Goal: Information Seeking & Learning: Check status

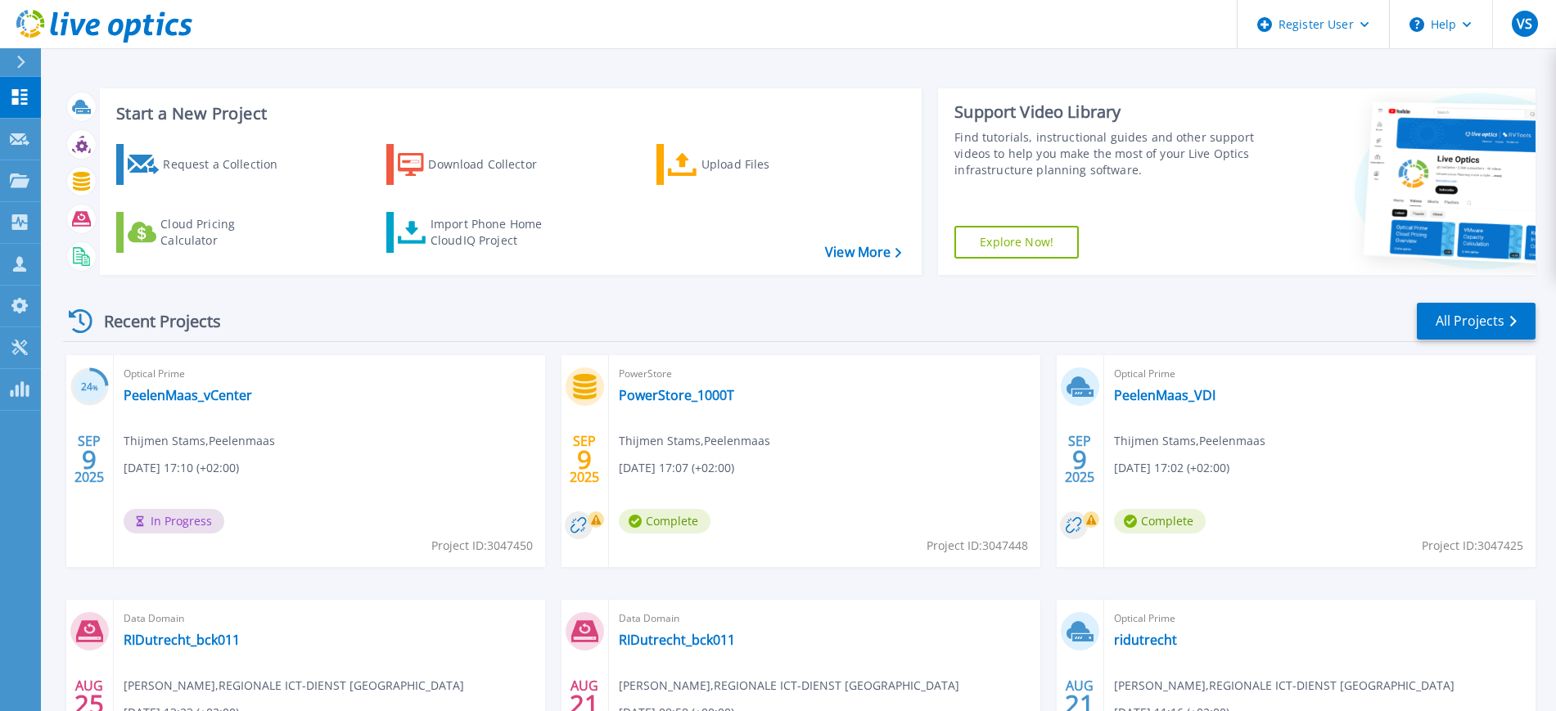
click at [19, 56] on icon at bounding box center [20, 62] width 9 height 13
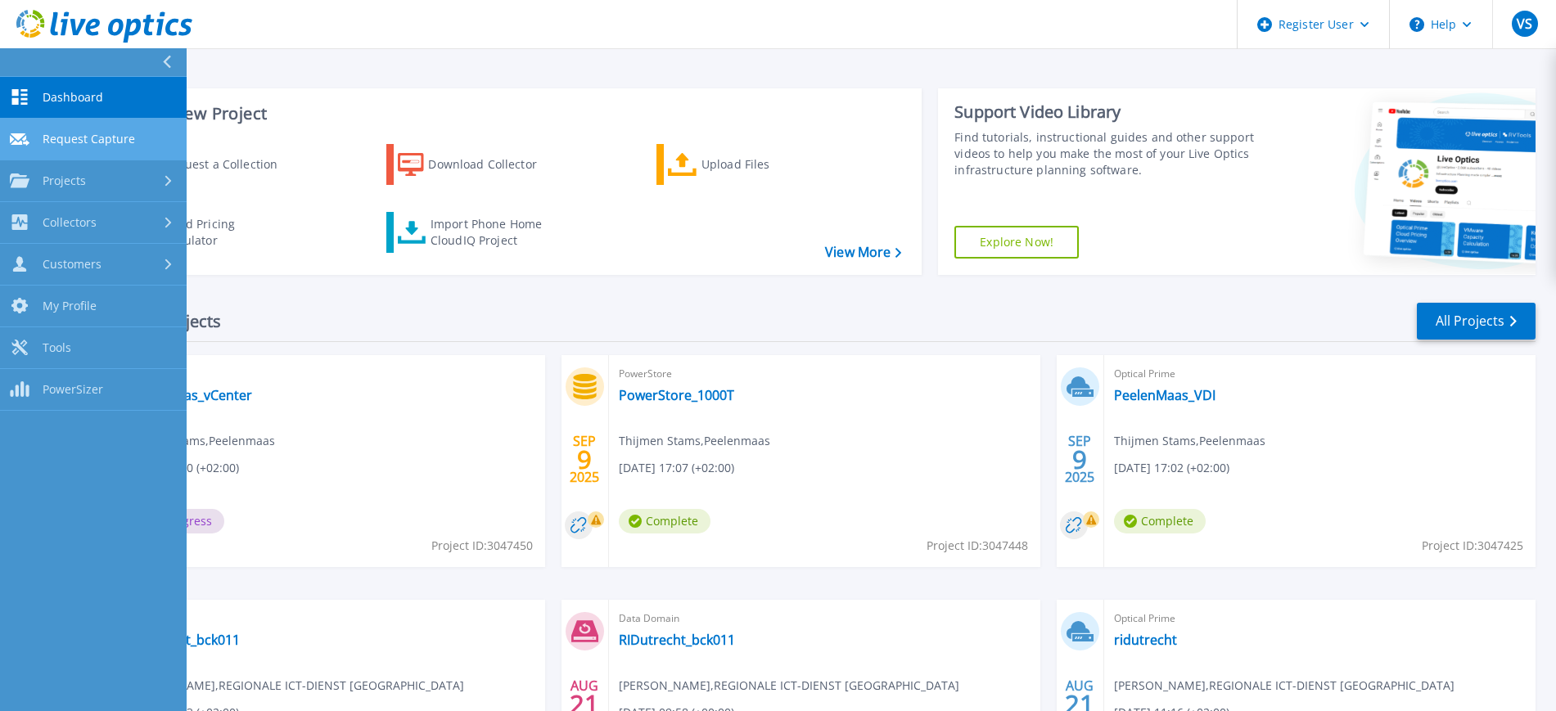
click at [86, 137] on span "Request Capture" at bounding box center [89, 139] width 92 height 15
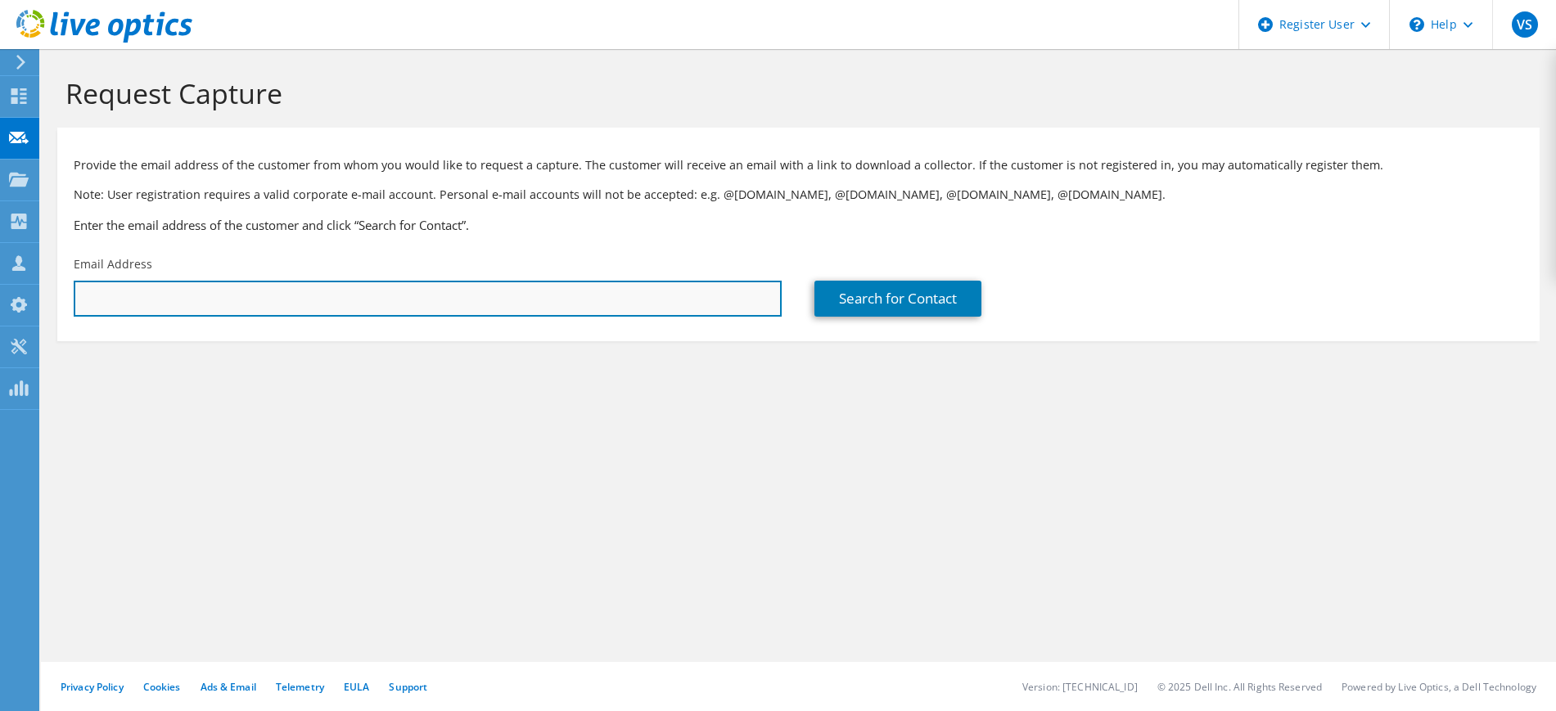
click at [208, 288] on input "text" at bounding box center [428, 299] width 708 height 36
type input "[EMAIL_ADDRESS][DOMAIN_NAME]"
drag, startPoint x: 272, startPoint y: 300, endPoint x: 71, endPoint y: 291, distance: 200.7
click at [71, 291] on div "Email Address thijmen.stams@peelenmaas.nl" at bounding box center [427, 286] width 741 height 77
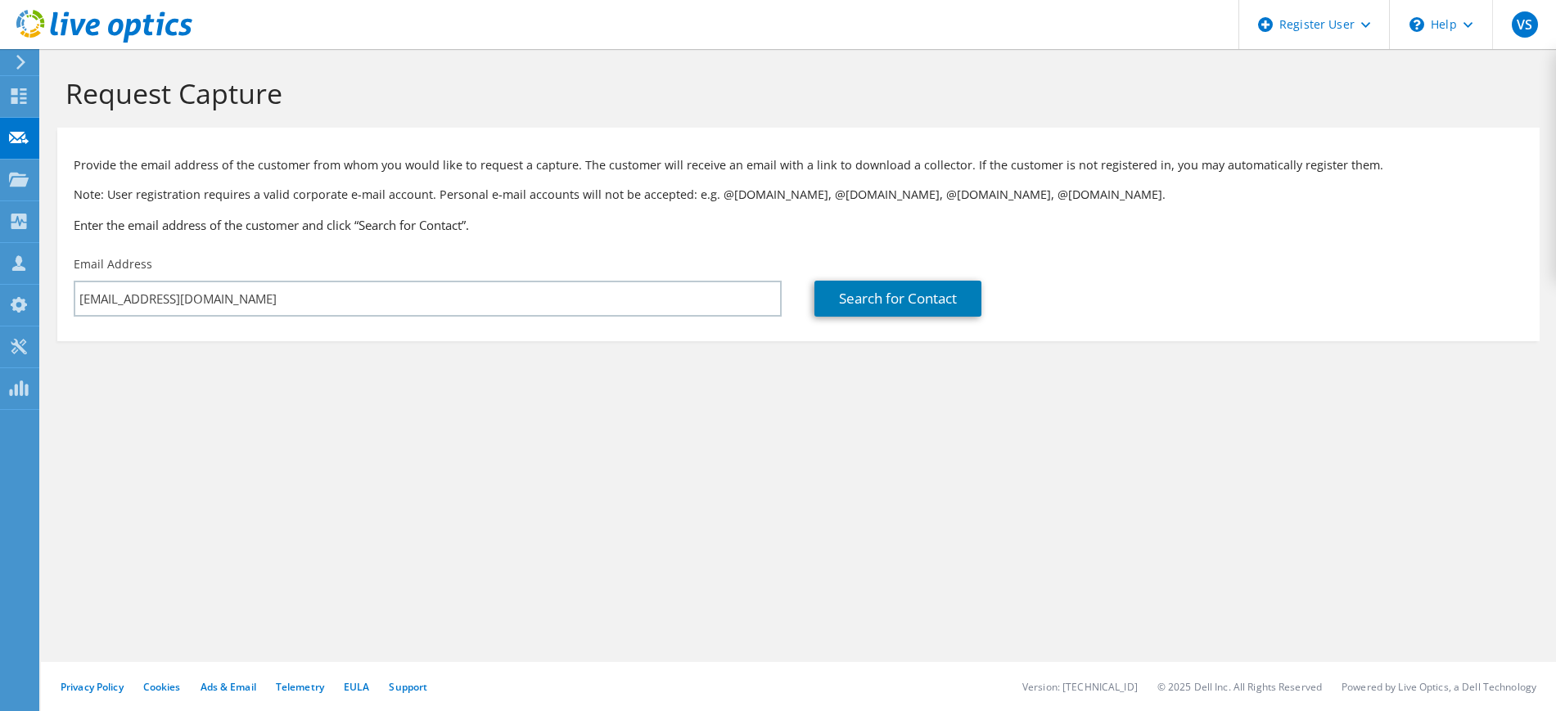
click at [20, 51] on div at bounding box center [96, 27] width 192 height 55
click at [19, 61] on icon at bounding box center [21, 62] width 12 height 15
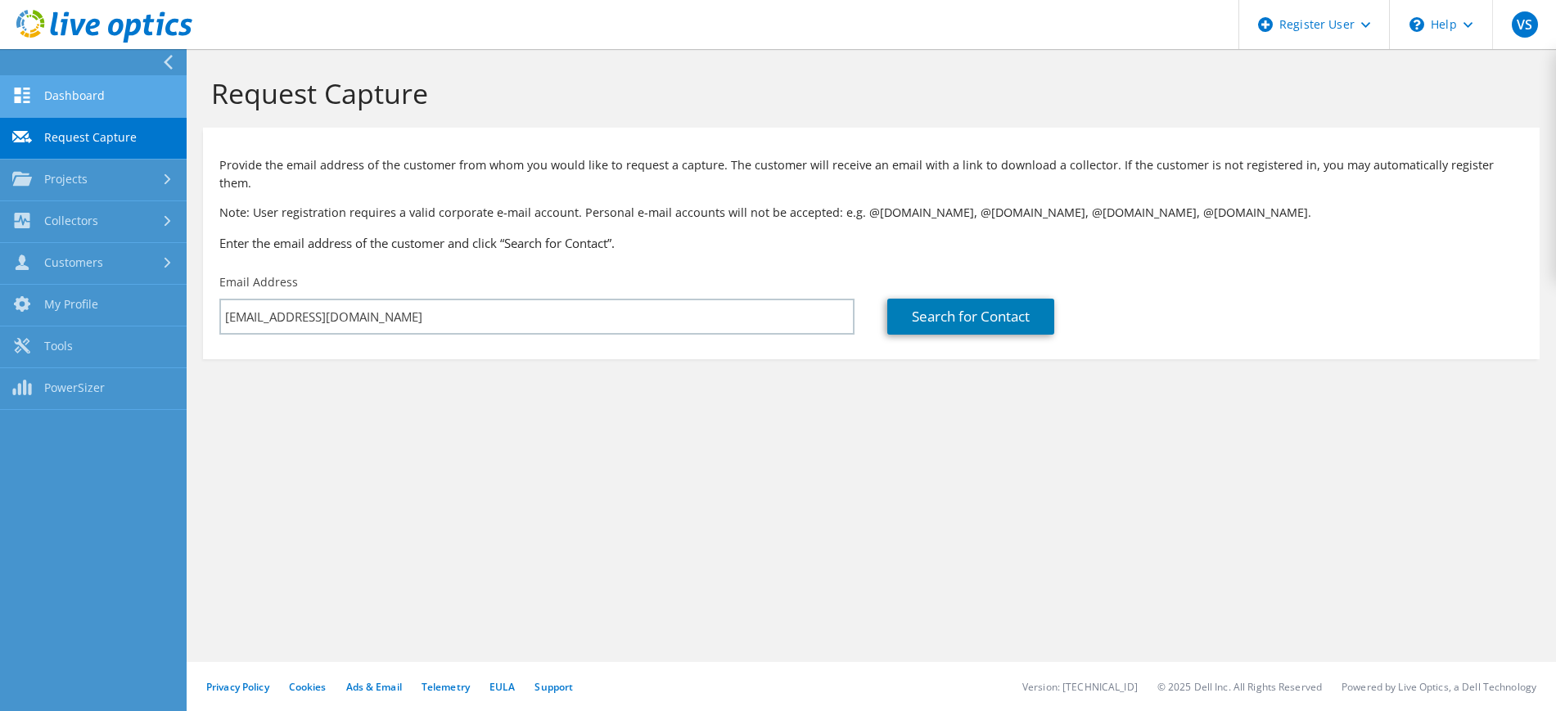
click at [77, 93] on link "Dashboard" at bounding box center [93, 97] width 187 height 42
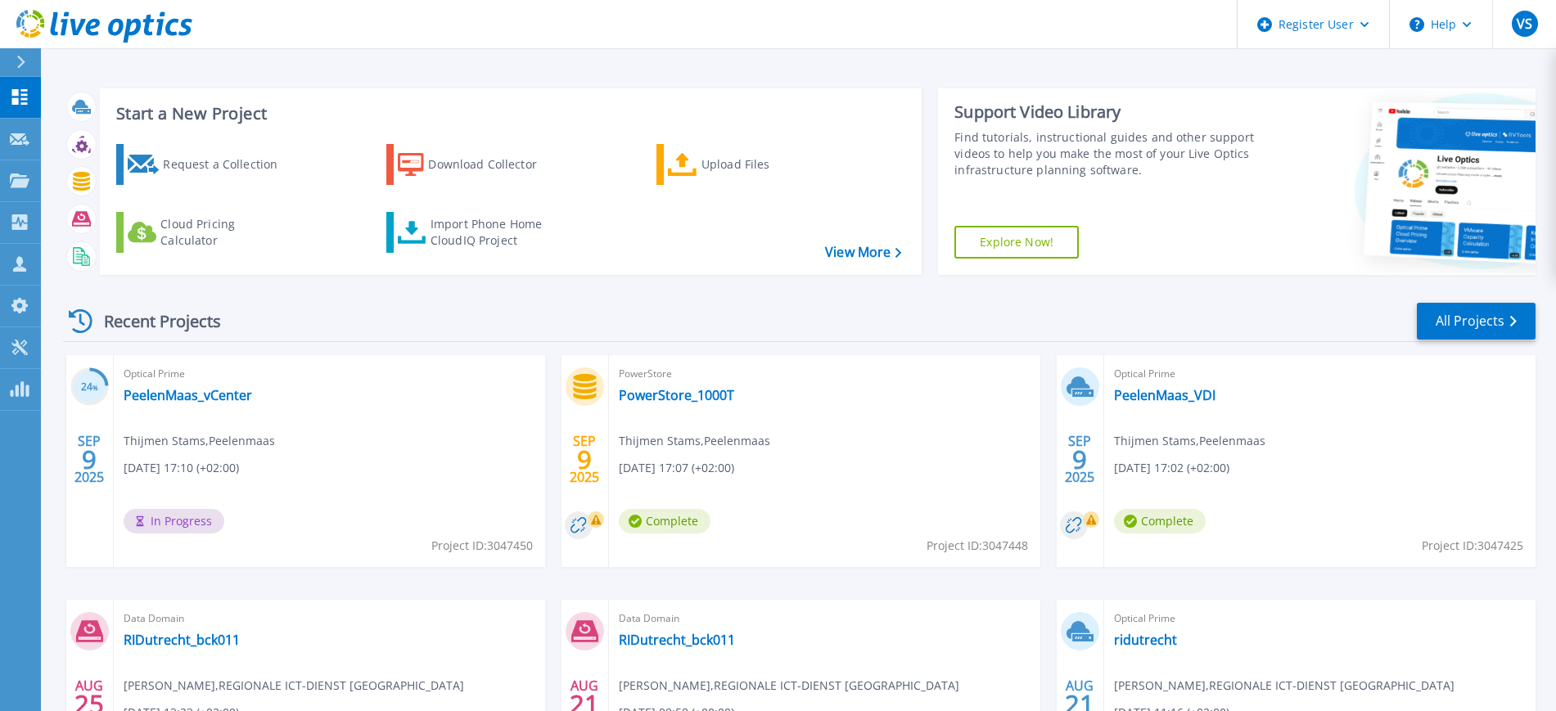
click at [24, 49] on div at bounding box center [28, 62] width 26 height 28
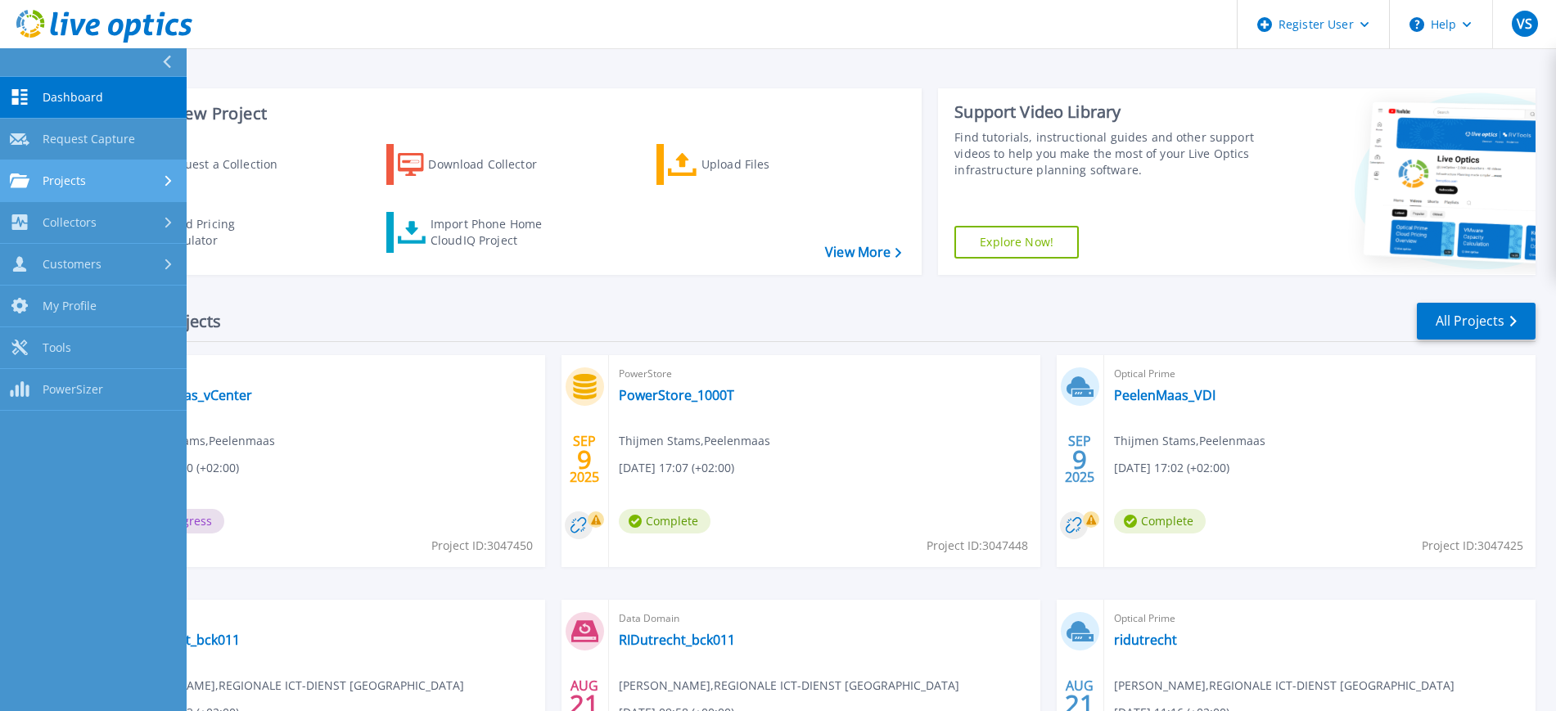
click at [59, 181] on span "Projects" at bounding box center [64, 181] width 43 height 15
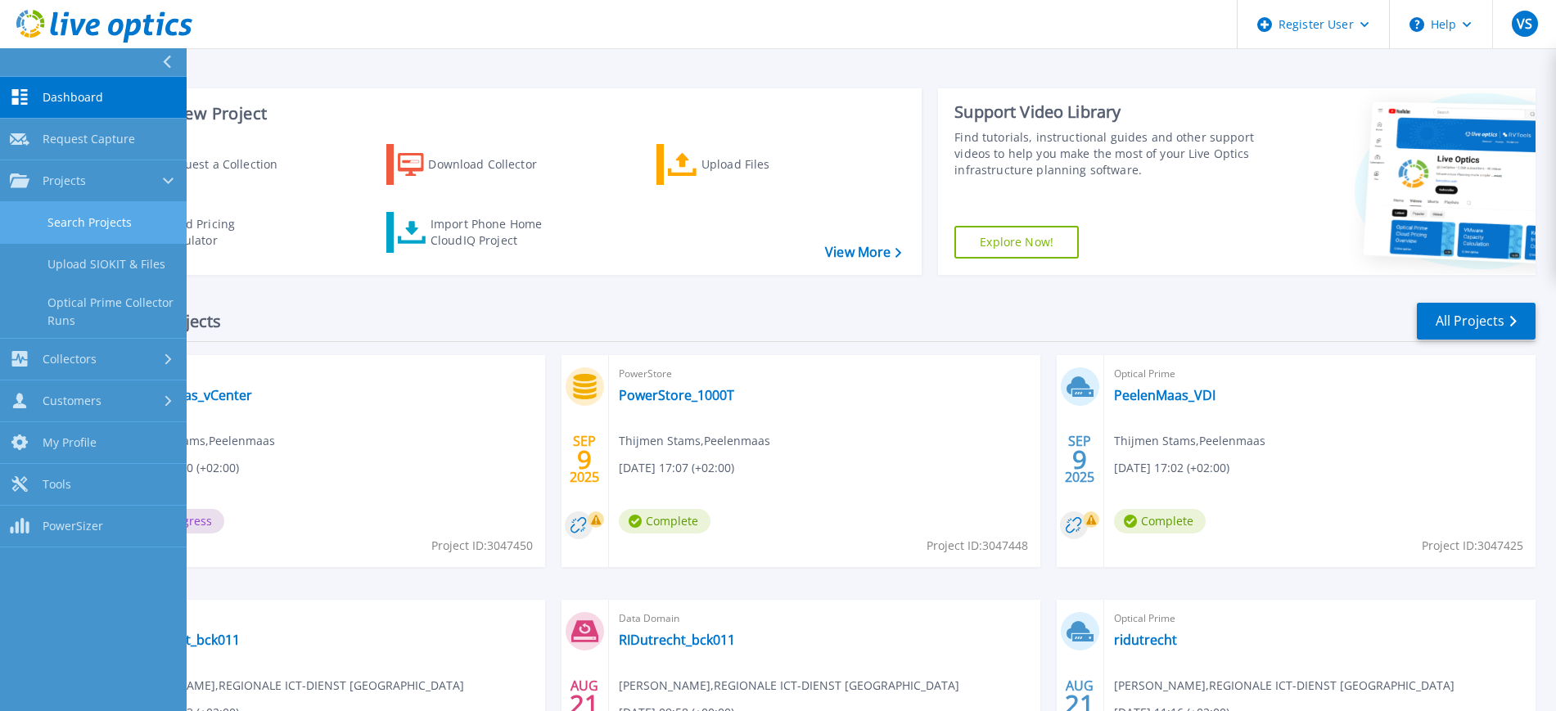
click at [74, 223] on link "Search Projects" at bounding box center [93, 223] width 187 height 42
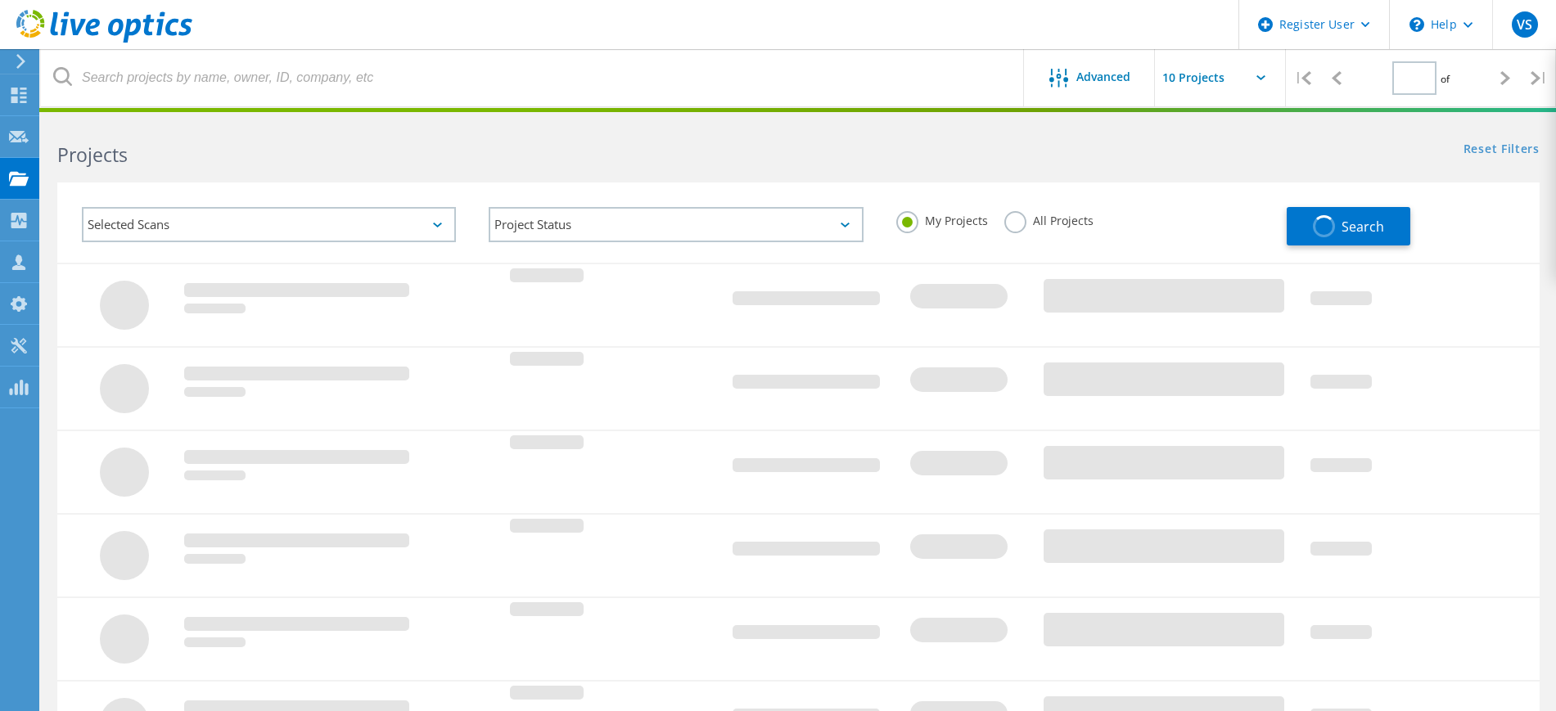
type input "1"
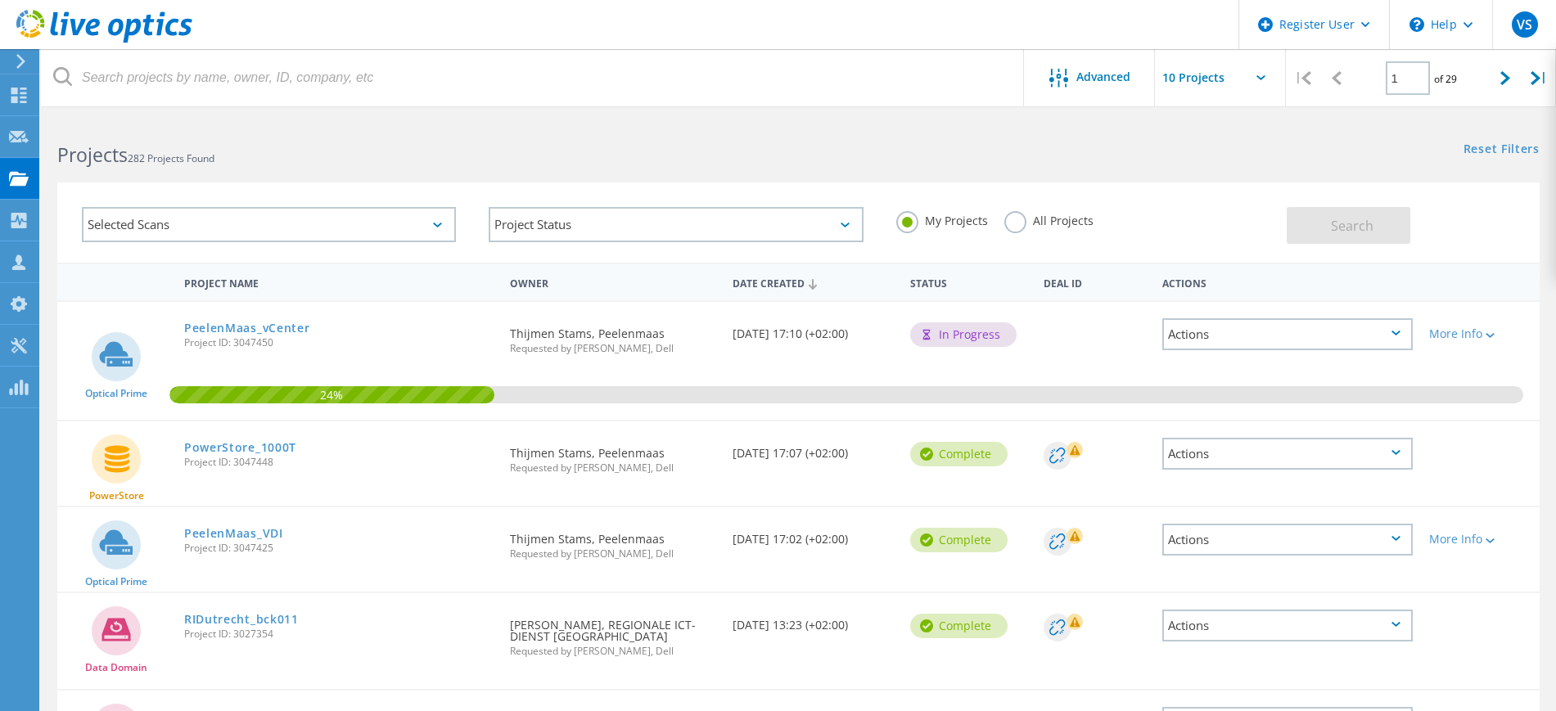
click at [1028, 217] on label "All Projects" at bounding box center [1048, 219] width 89 height 16
click at [0, 0] on input "All Projects" at bounding box center [0, 0] width 0 height 0
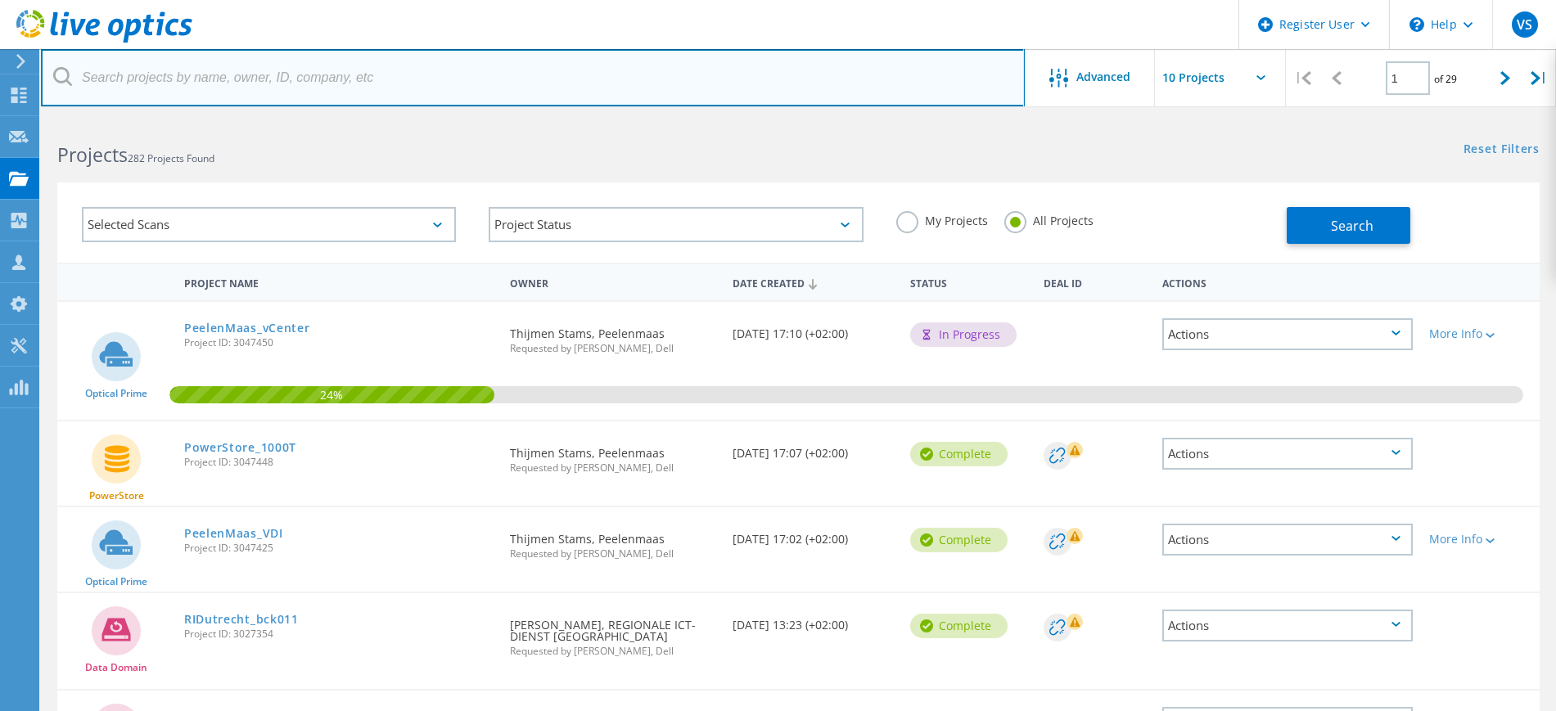
click at [675, 78] on input "text" at bounding box center [533, 77] width 984 height 57
paste input "[EMAIL_ADDRESS][DOMAIN_NAME]"
type input "[EMAIL_ADDRESS][DOMAIN_NAME]"
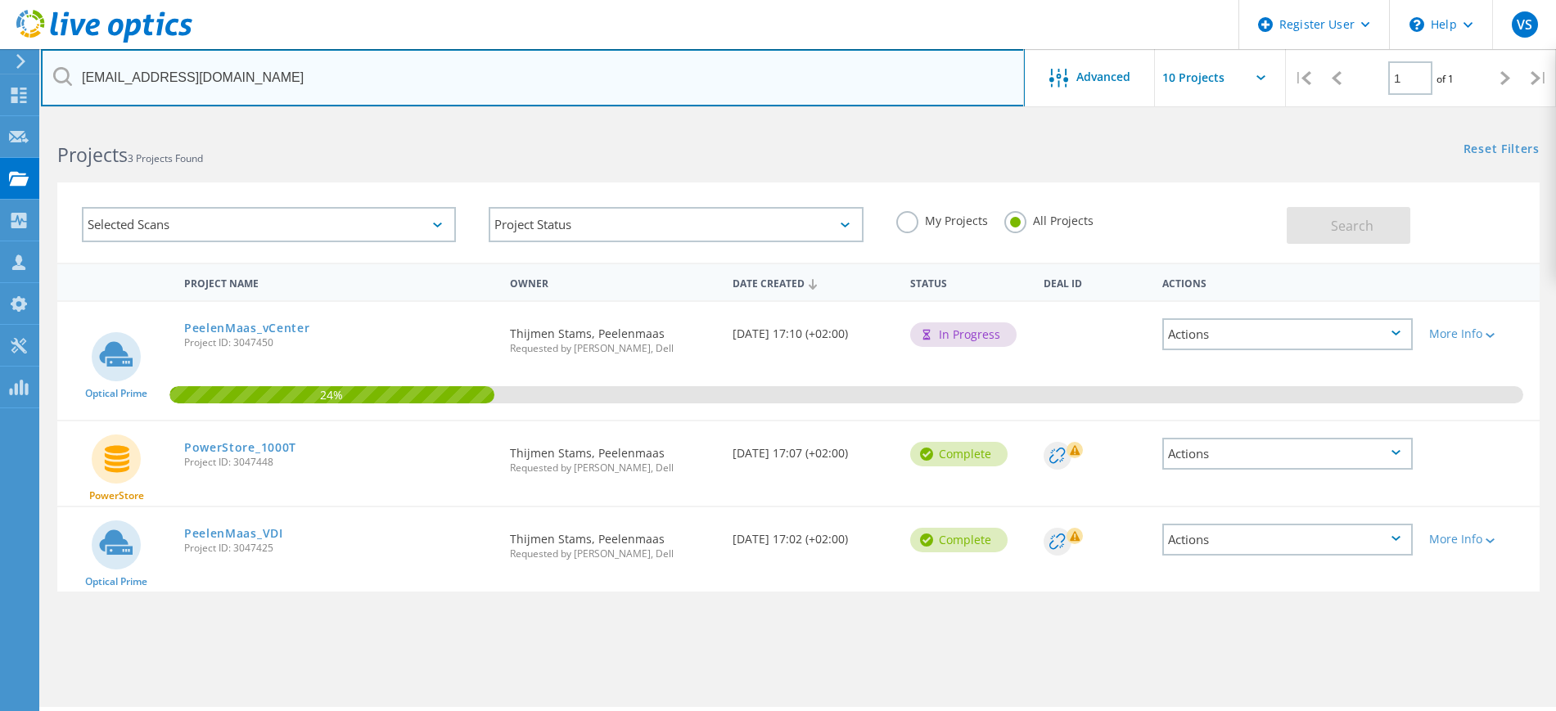
click at [467, 82] on input "[EMAIL_ADDRESS][DOMAIN_NAME]" at bounding box center [533, 77] width 984 height 57
paste input "[EMAIL_ADDRESS][DOMAIN_NAME]"
type input "[EMAIL_ADDRESS][DOMAIN_NAME]"
